Goal: Information Seeking & Learning: Understand process/instructions

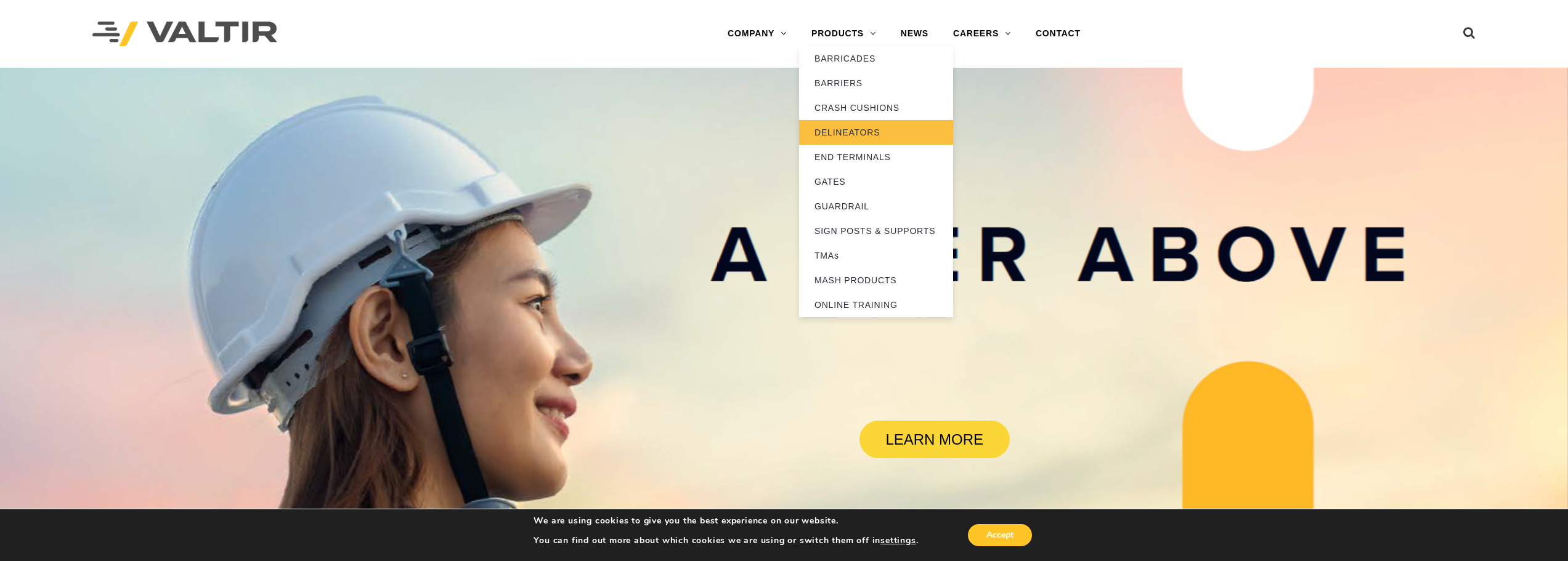
click at [864, 124] on link "DELINEATORS" at bounding box center [875, 132] width 154 height 24
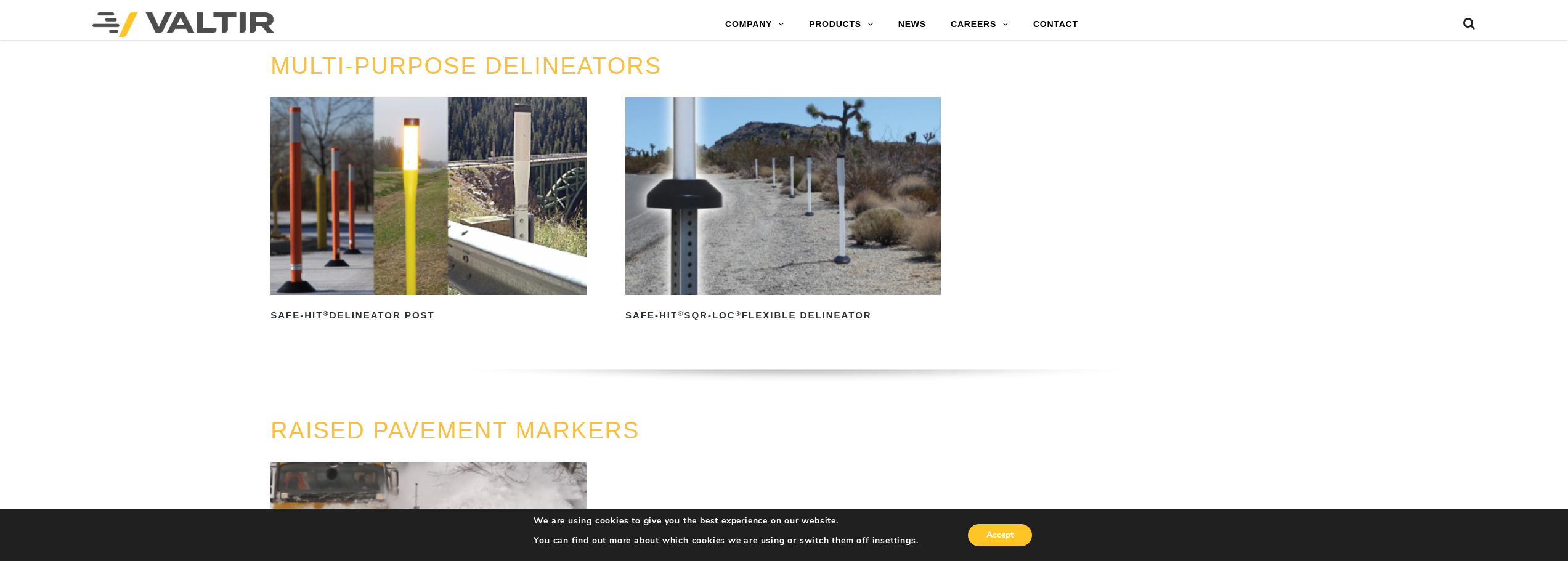
scroll to position [493, 0]
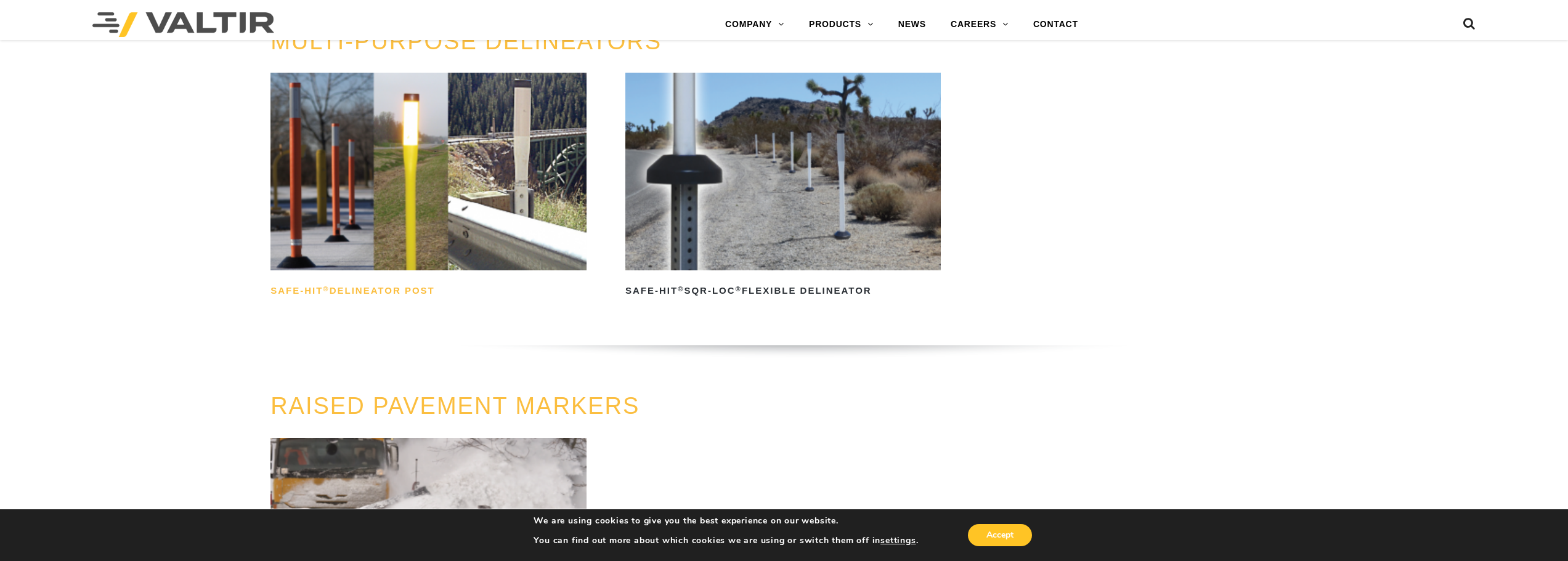
click at [382, 289] on h2 "Safe-Hit ® Delineator Post" at bounding box center [428, 291] width 315 height 20
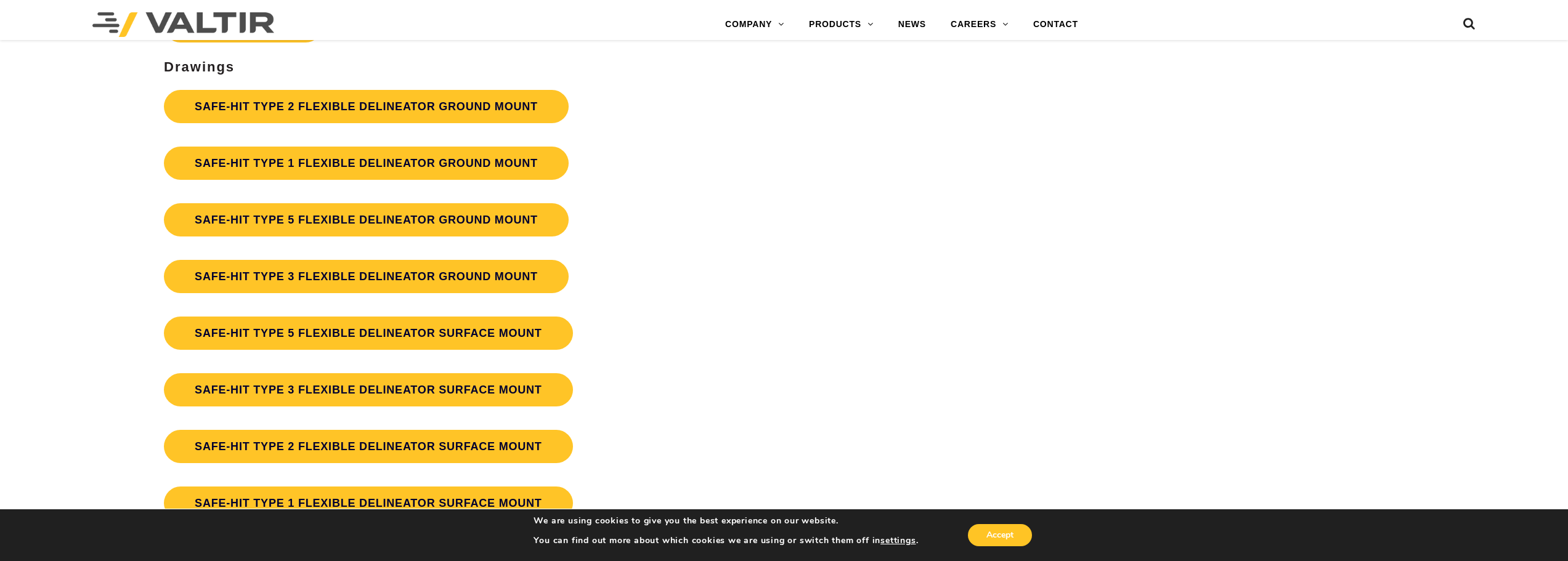
scroll to position [3519, 0]
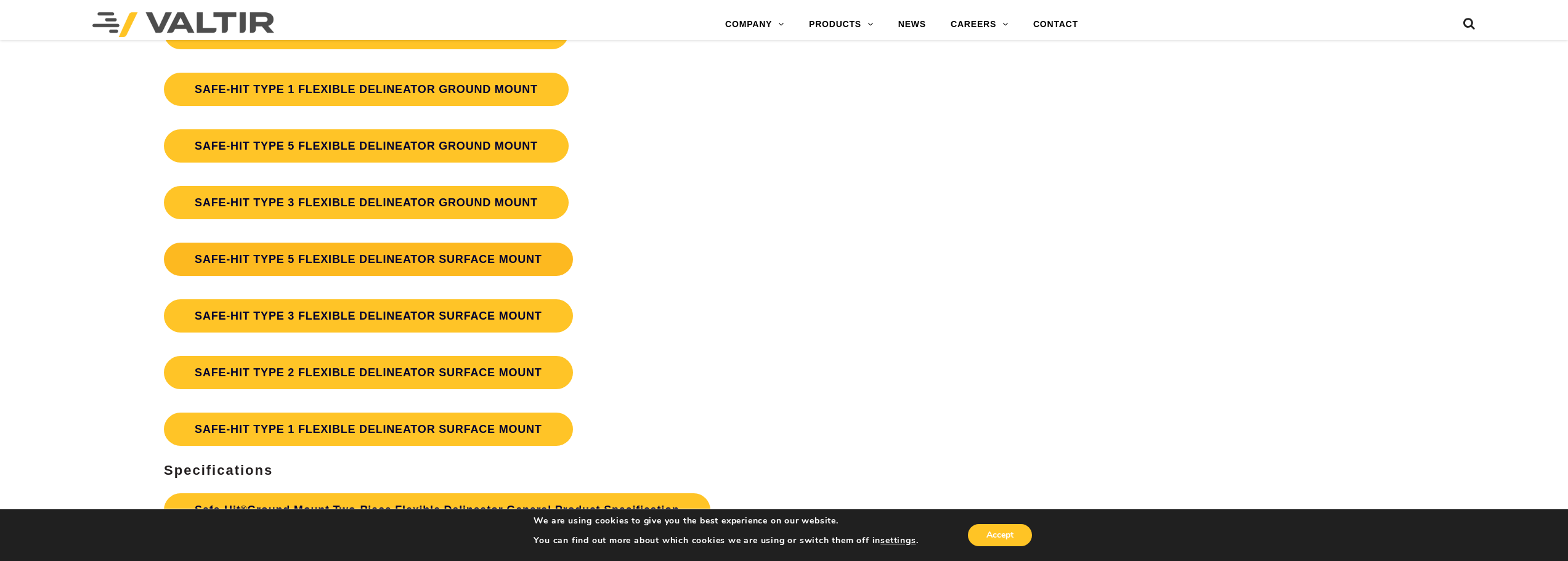
click at [307, 256] on link "SAFE-HIT TYPE 5 FLEXIBLE DELINEATOR SURFACE MOUNT" at bounding box center [368, 258] width 409 height 33
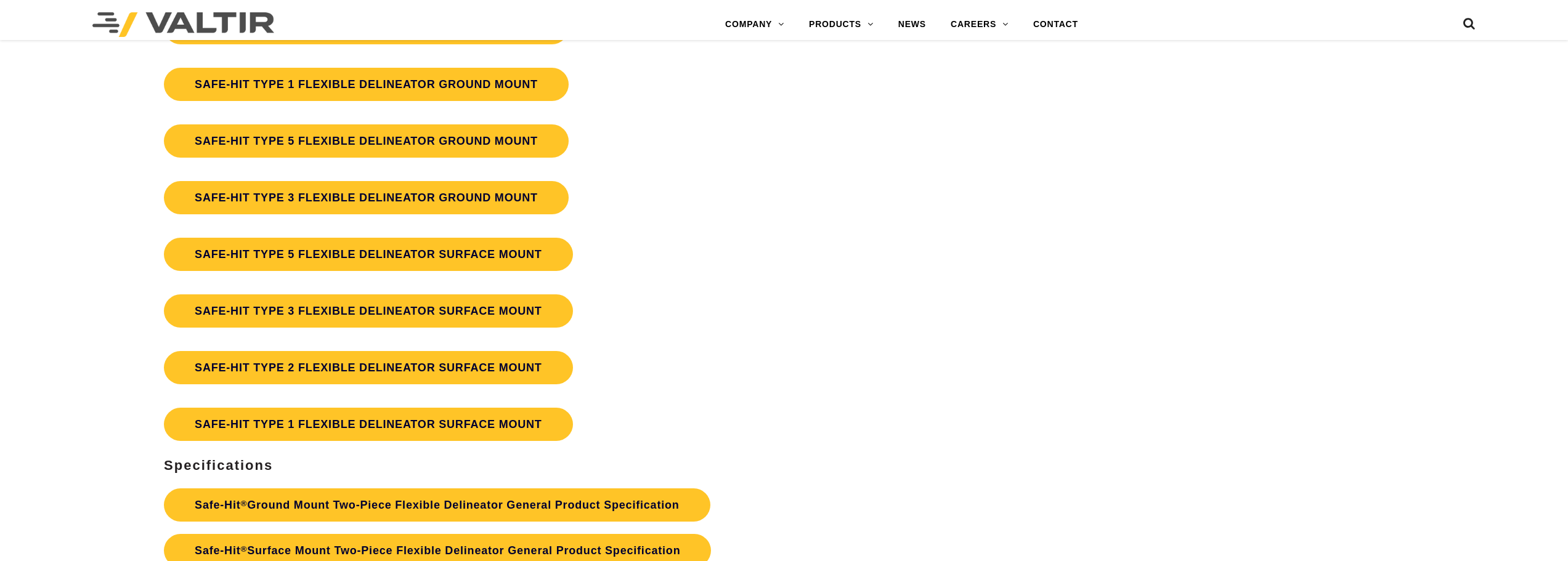
scroll to position [3519, 0]
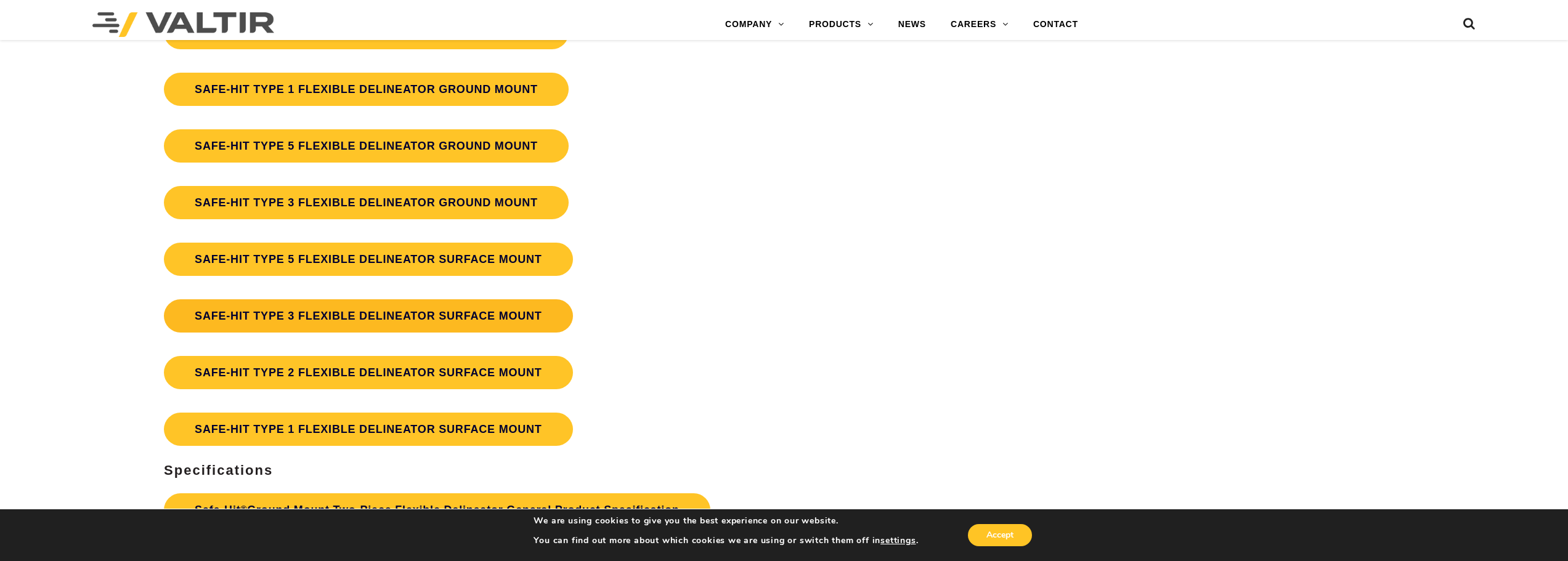
click at [351, 312] on link "SAFE-HIT TYPE 3 FLEXIBLE DELINEATOR SURFACE MOUNT" at bounding box center [368, 315] width 409 height 33
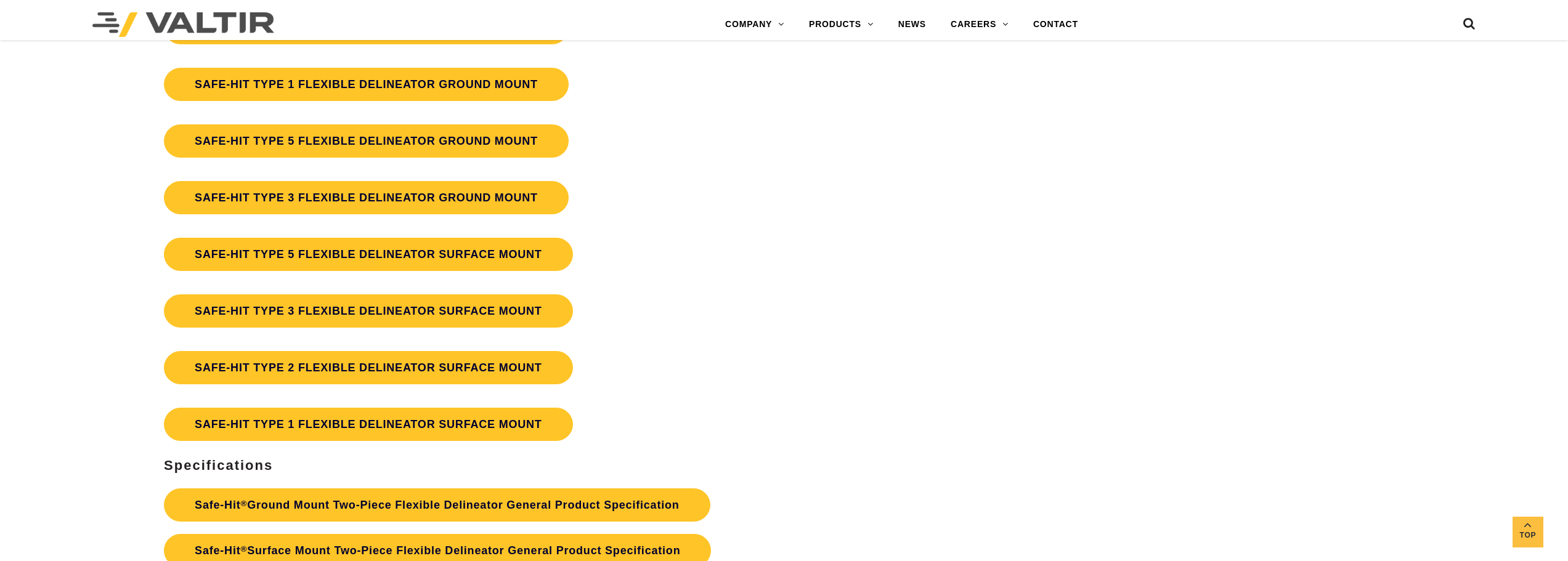
scroll to position [3519, 0]
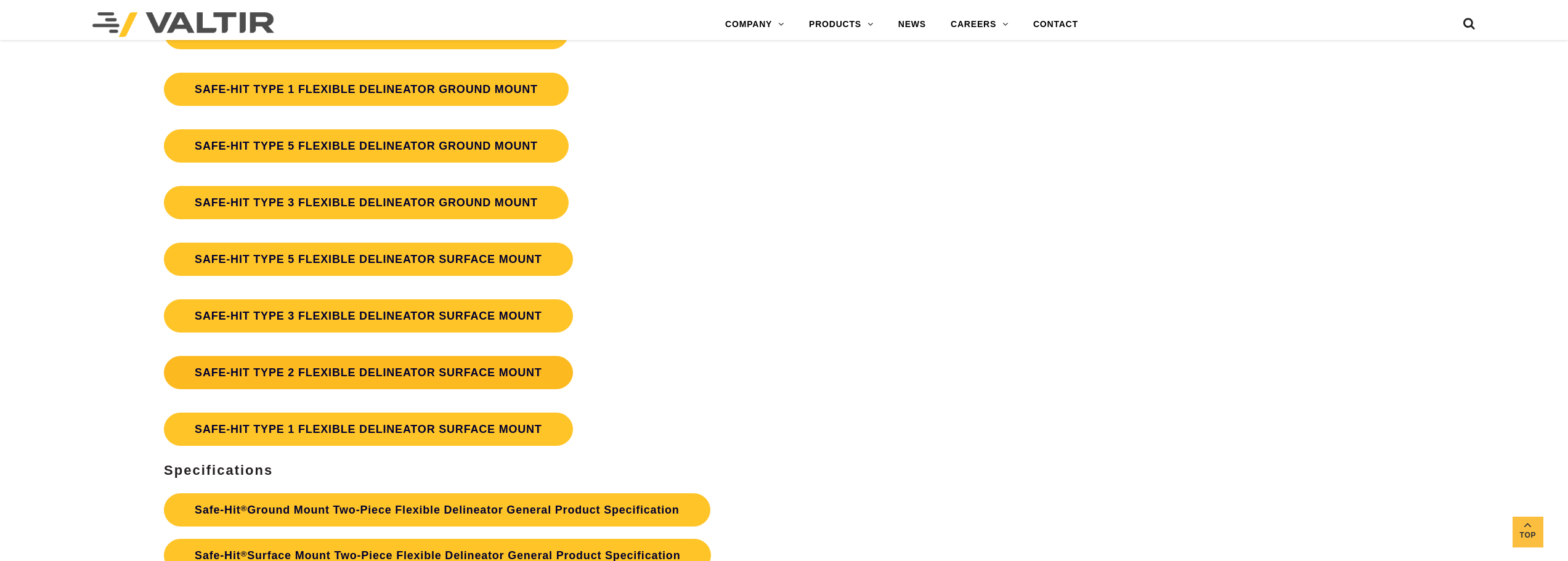
click at [474, 373] on link "SAFE-HIT TYPE 2 FLEXIBLE DELINEATOR SURFACE MOUNT" at bounding box center [368, 372] width 409 height 33
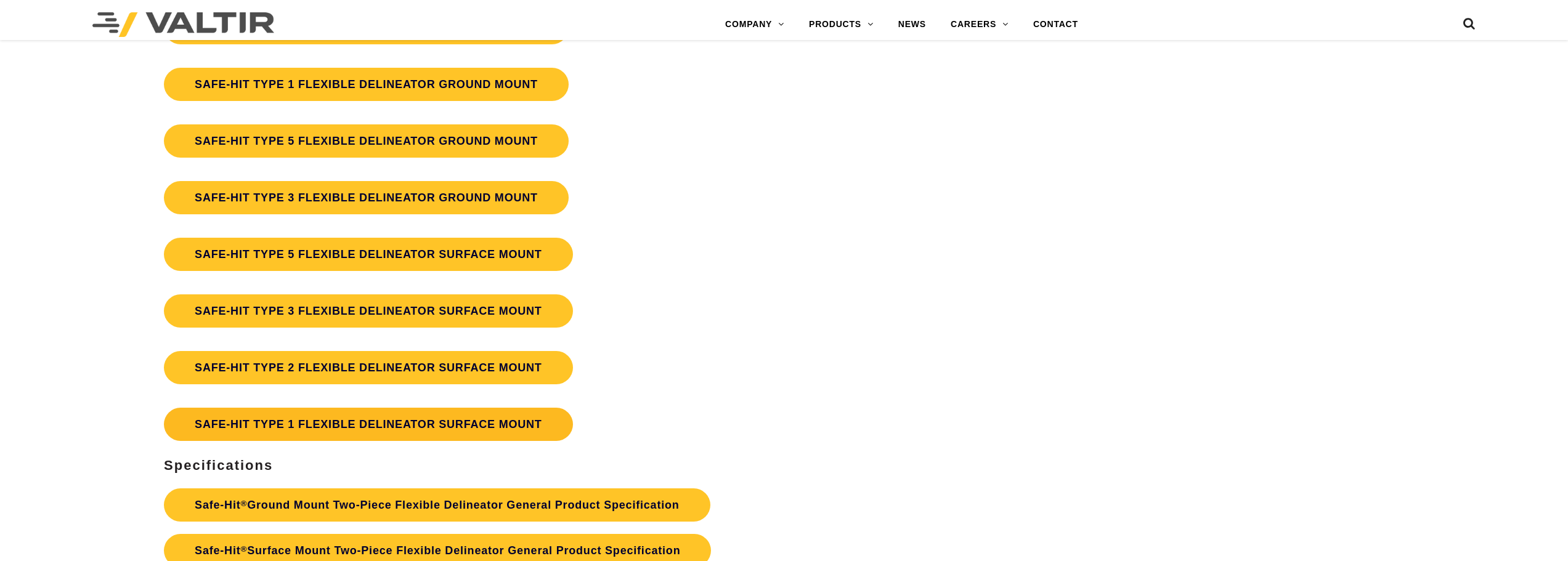
scroll to position [3519, 0]
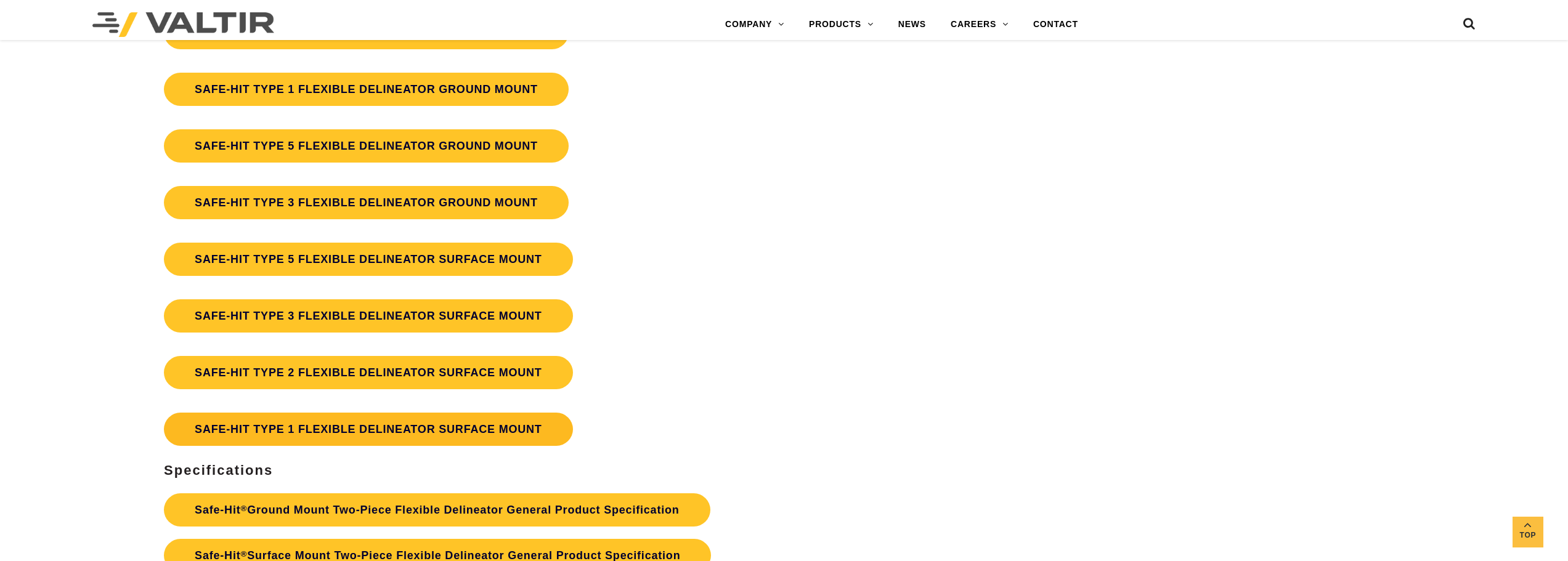
click at [411, 437] on link "SAFE-HIT TYPE 1 FLEXIBLE DELINEATOR SURFACE MOUNT" at bounding box center [368, 428] width 409 height 33
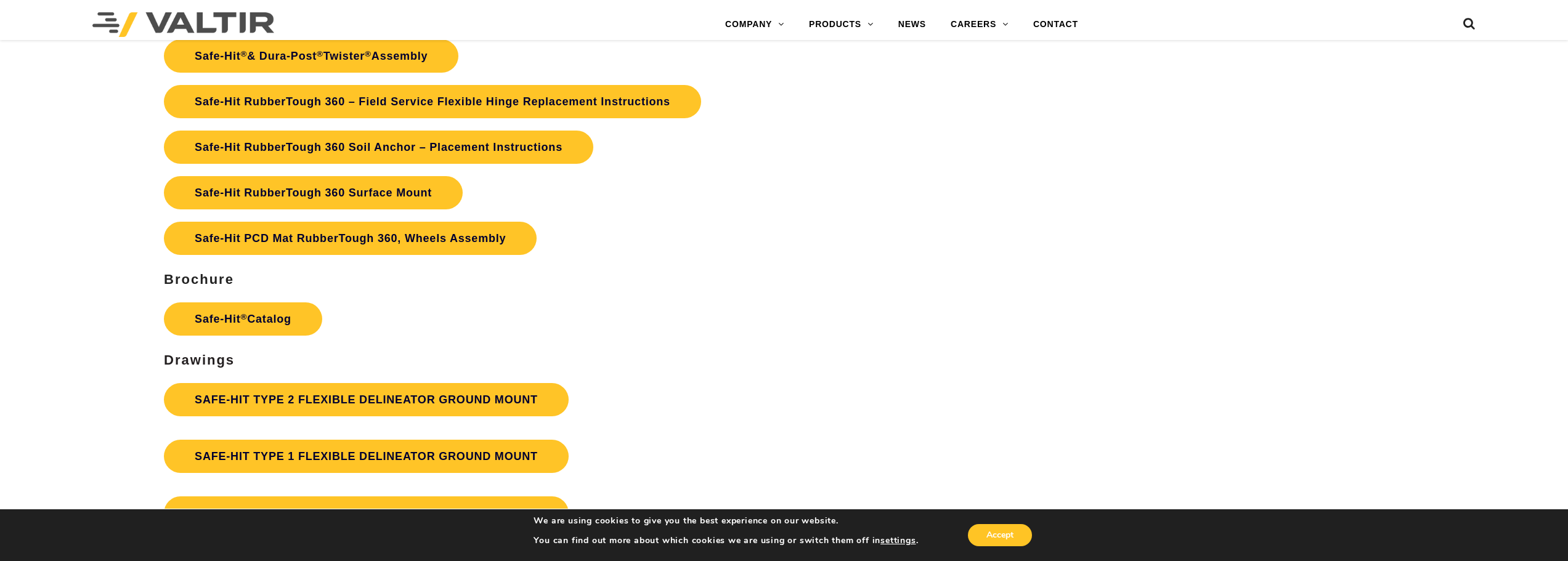
scroll to position [3093, 0]
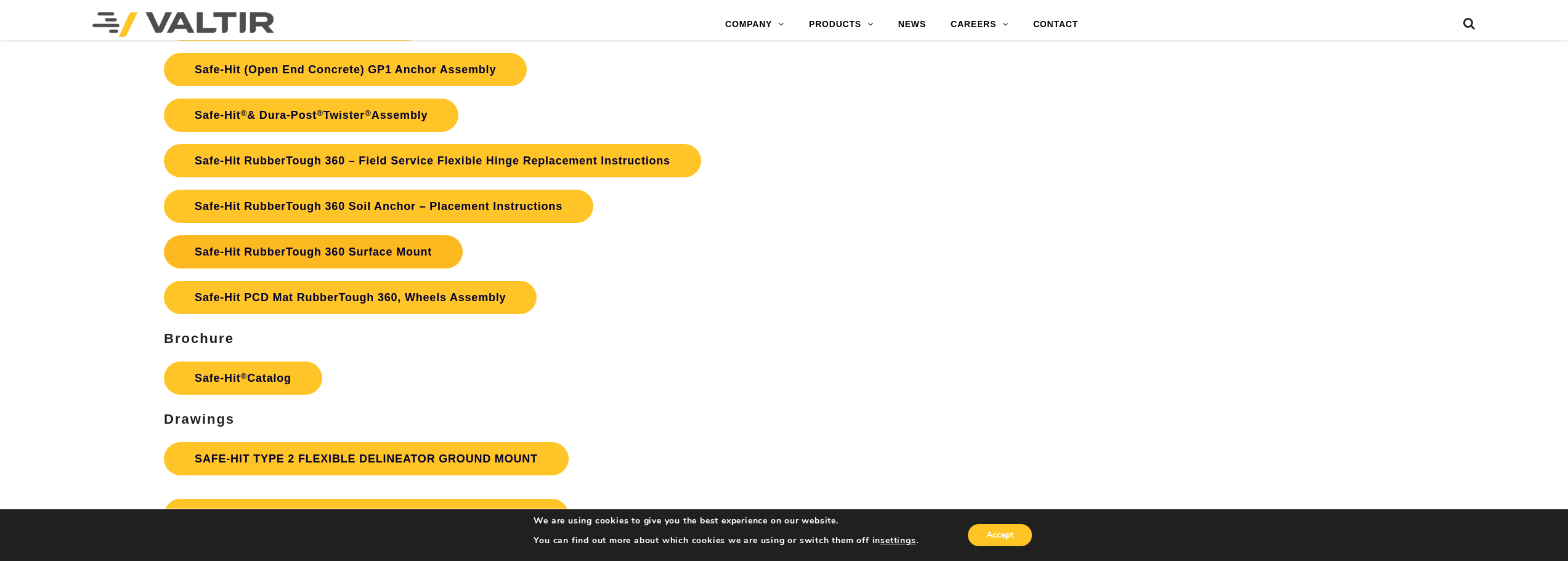
click at [366, 250] on link "Safe-Hit RubberTough 360 Surface Mount" at bounding box center [312, 251] width 298 height 33
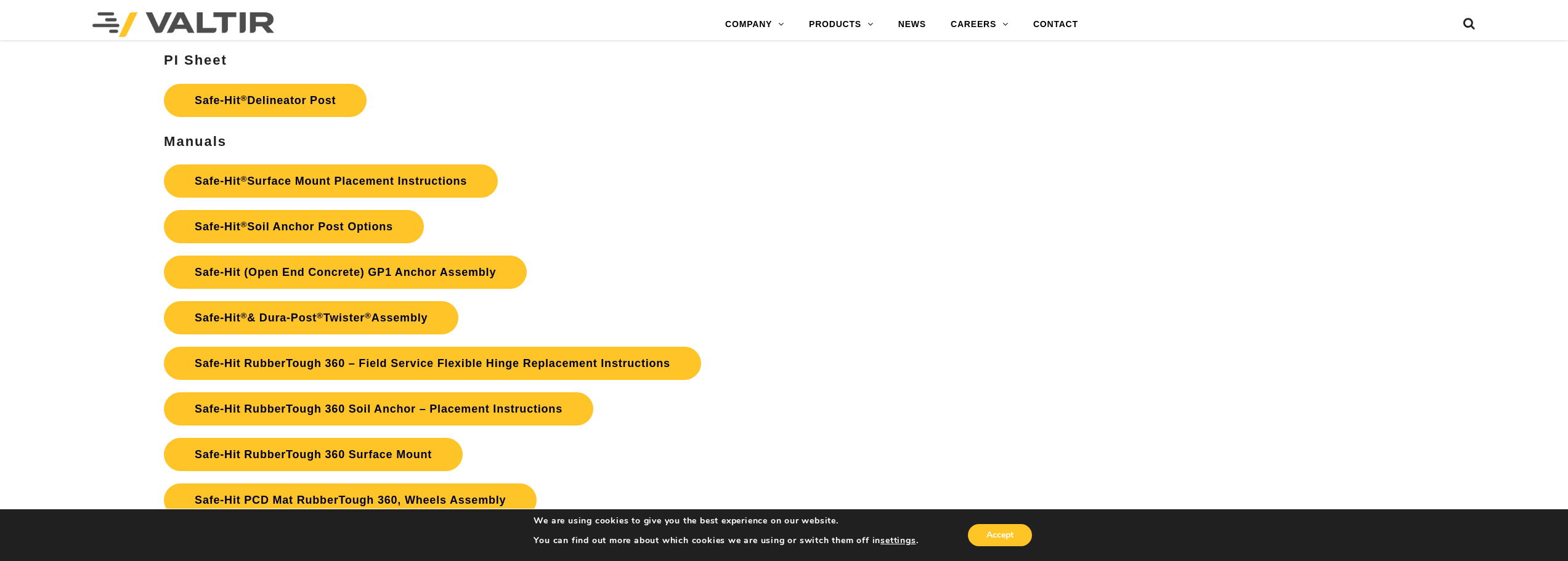
scroll to position [2851, 0]
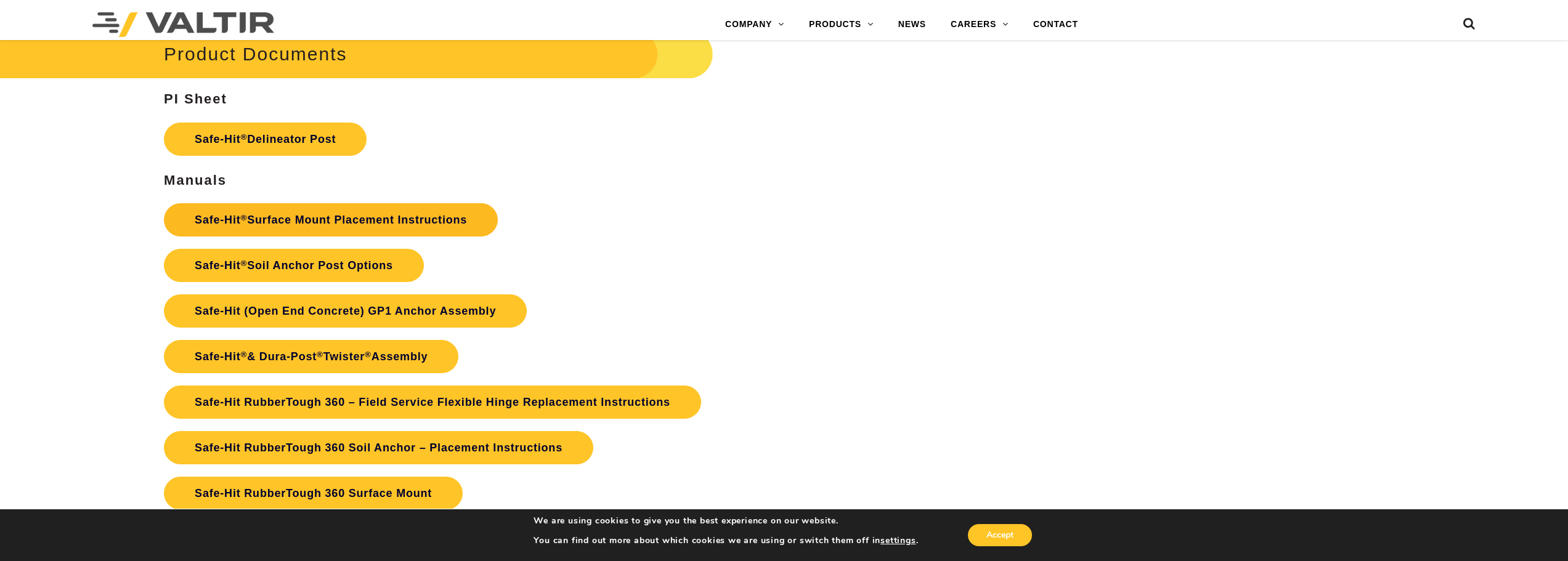
click at [378, 212] on link "Safe-Hit ® Surface Mount Placement Instructions" at bounding box center [330, 219] width 334 height 33
